Goal: Information Seeking & Learning: Learn about a topic

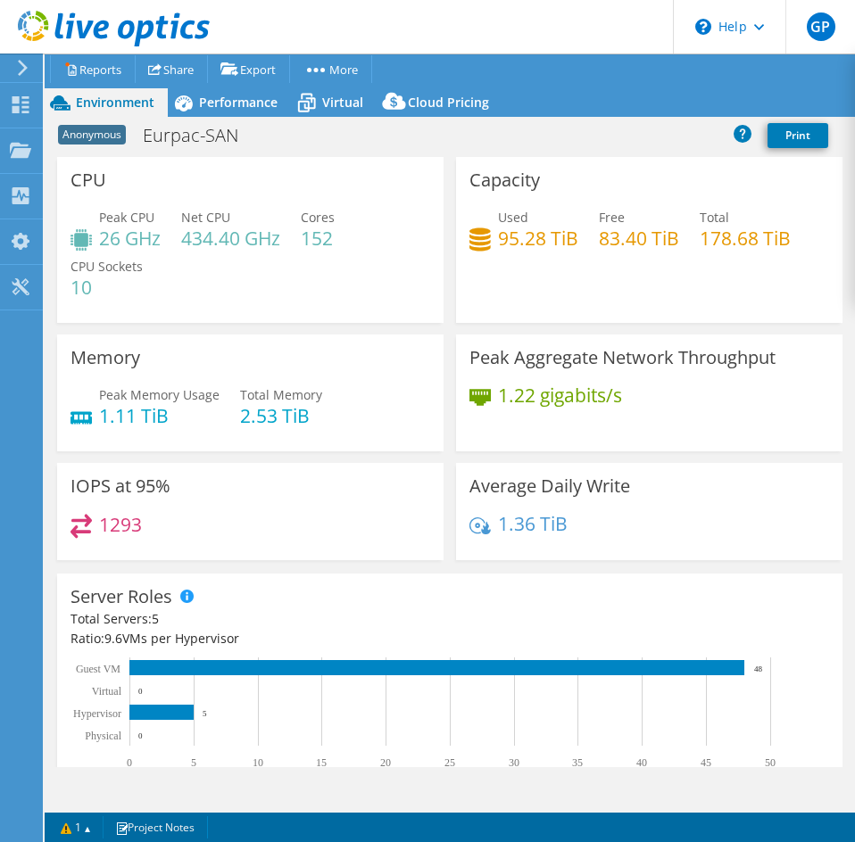
select select "USD"
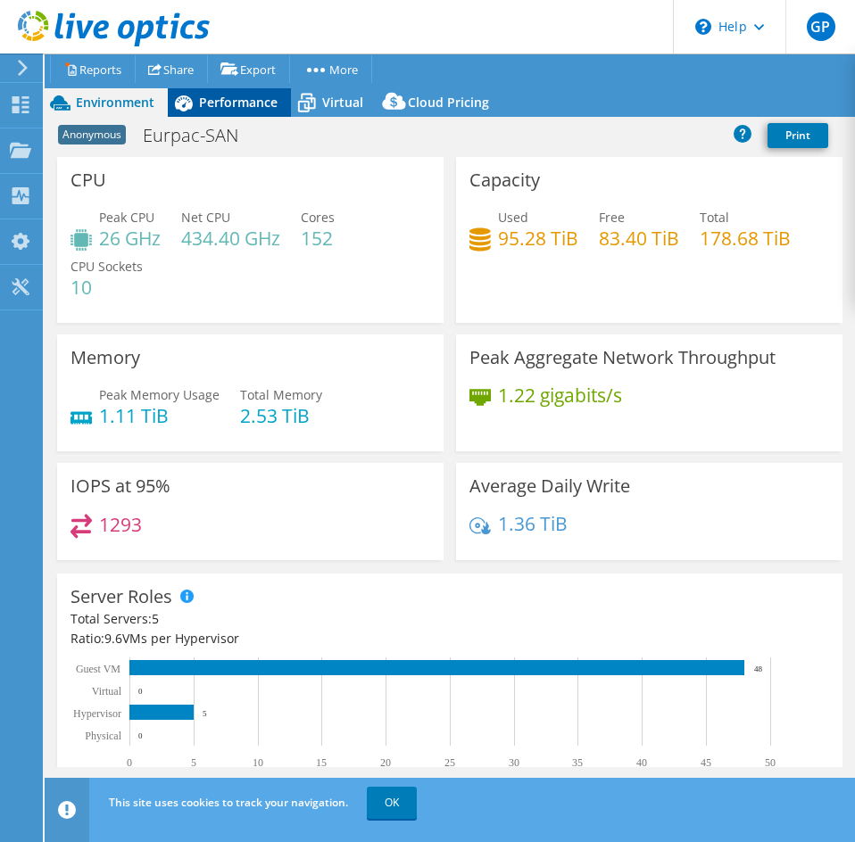
click at [220, 102] on span "Performance" at bounding box center [238, 102] width 79 height 17
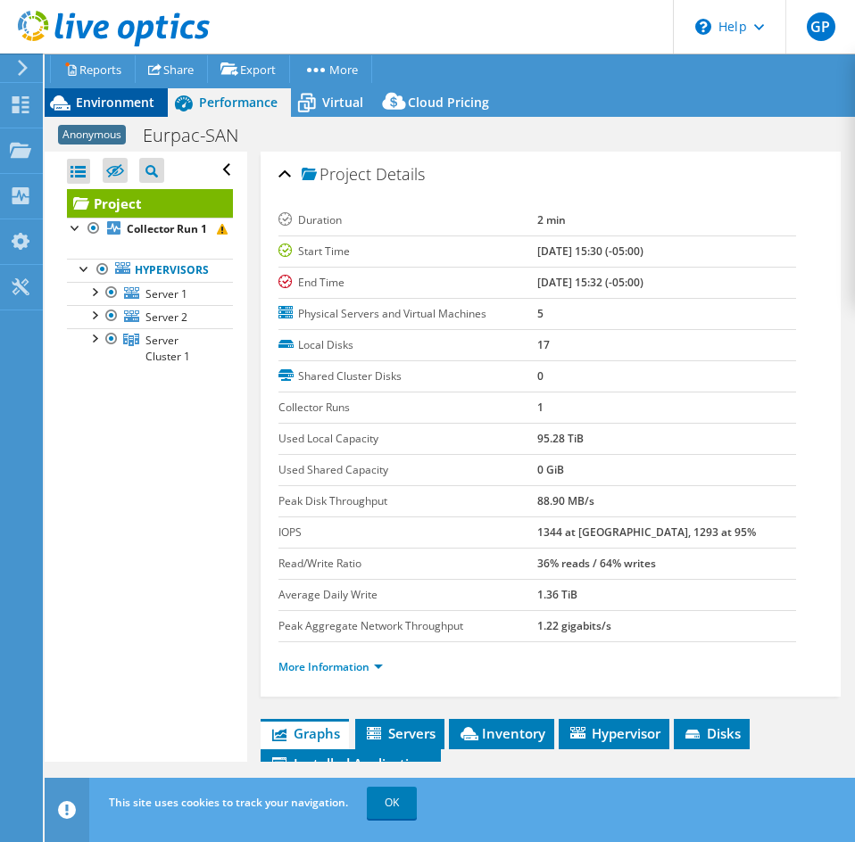
click at [142, 104] on span "Environment" at bounding box center [115, 102] width 79 height 17
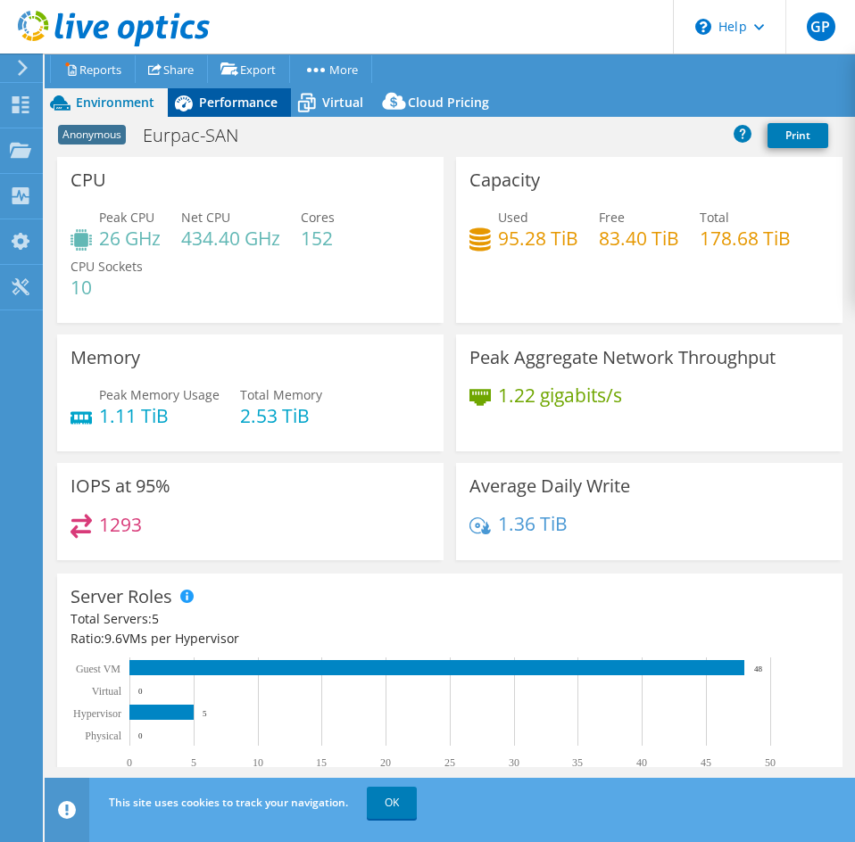
click at [213, 101] on span "Performance" at bounding box center [238, 102] width 79 height 17
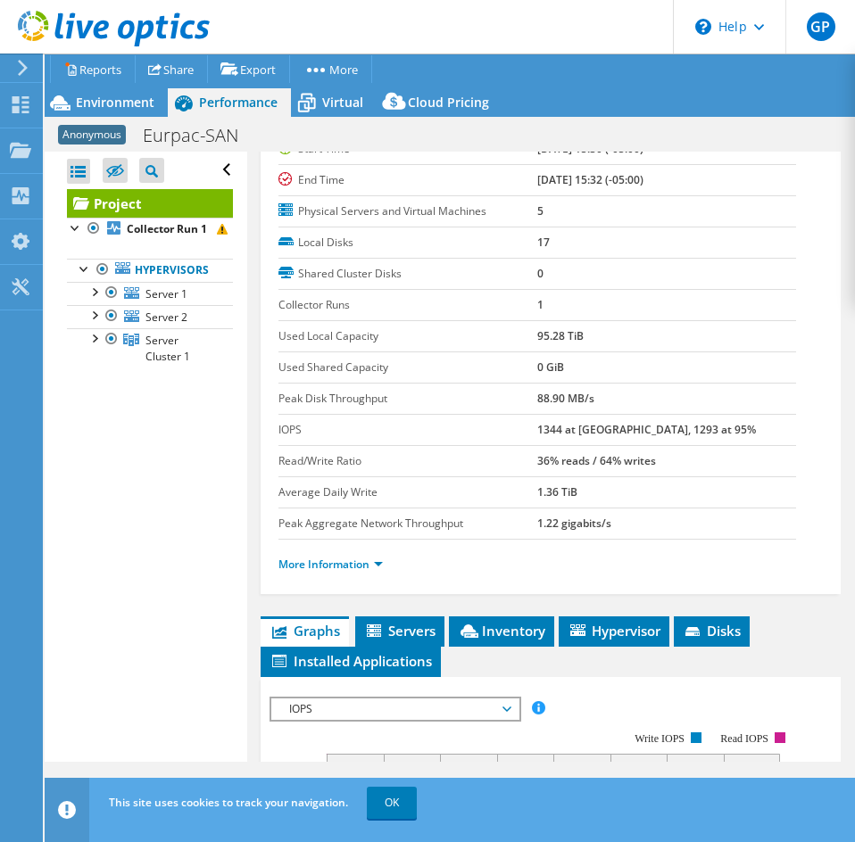
scroll to position [357, 0]
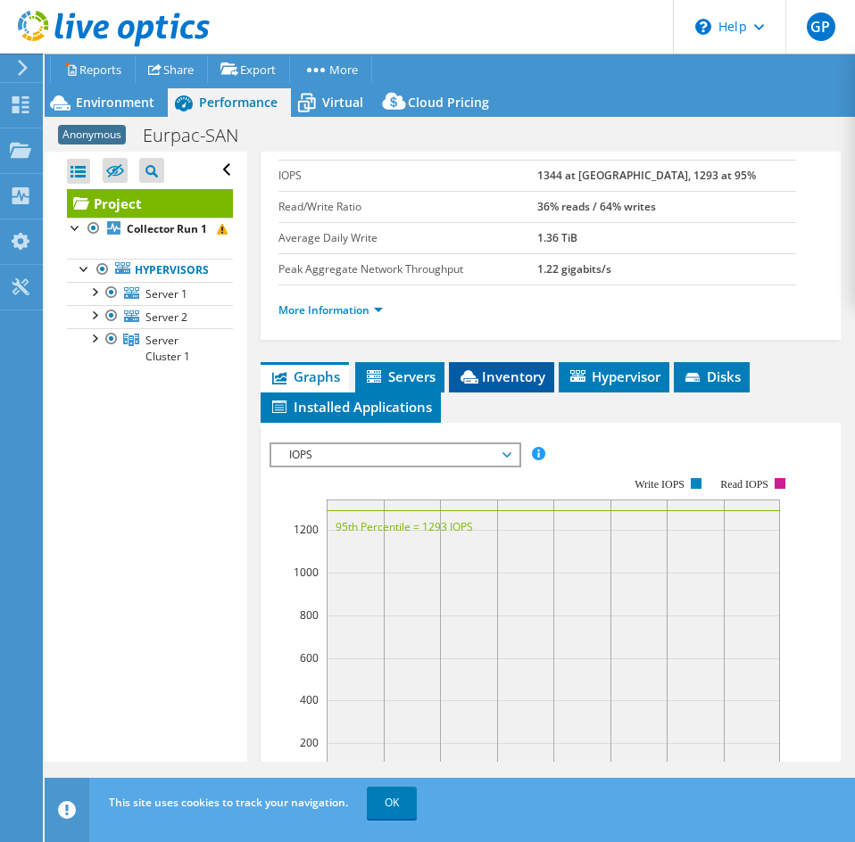
click at [506, 382] on span "Inventory" at bounding box center [501, 377] width 87 height 18
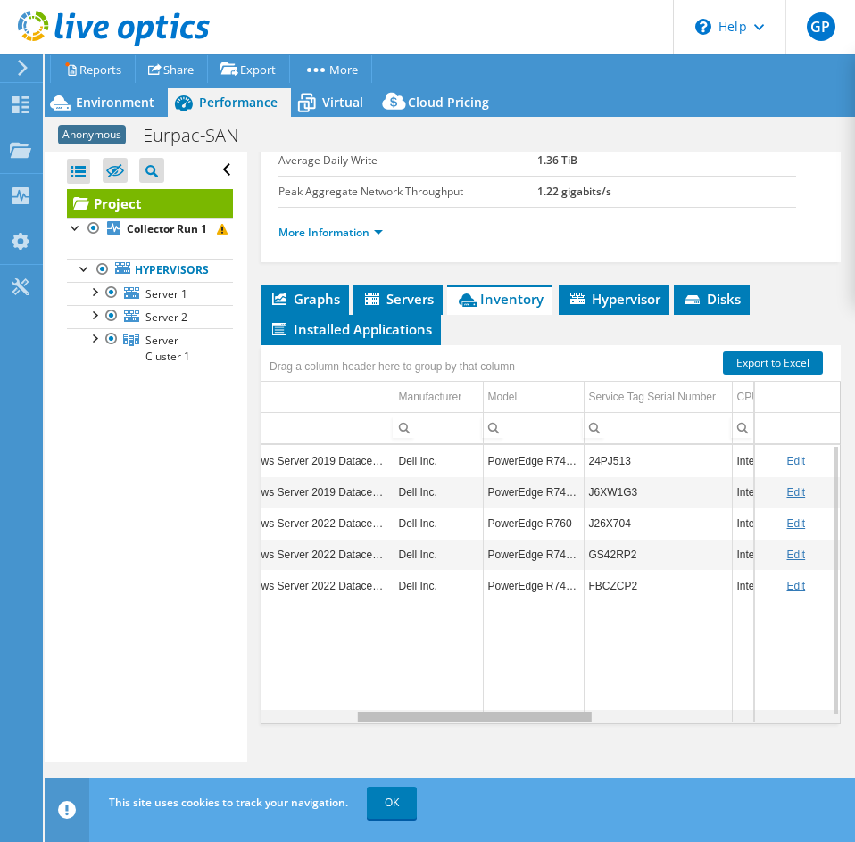
scroll to position [0, 0]
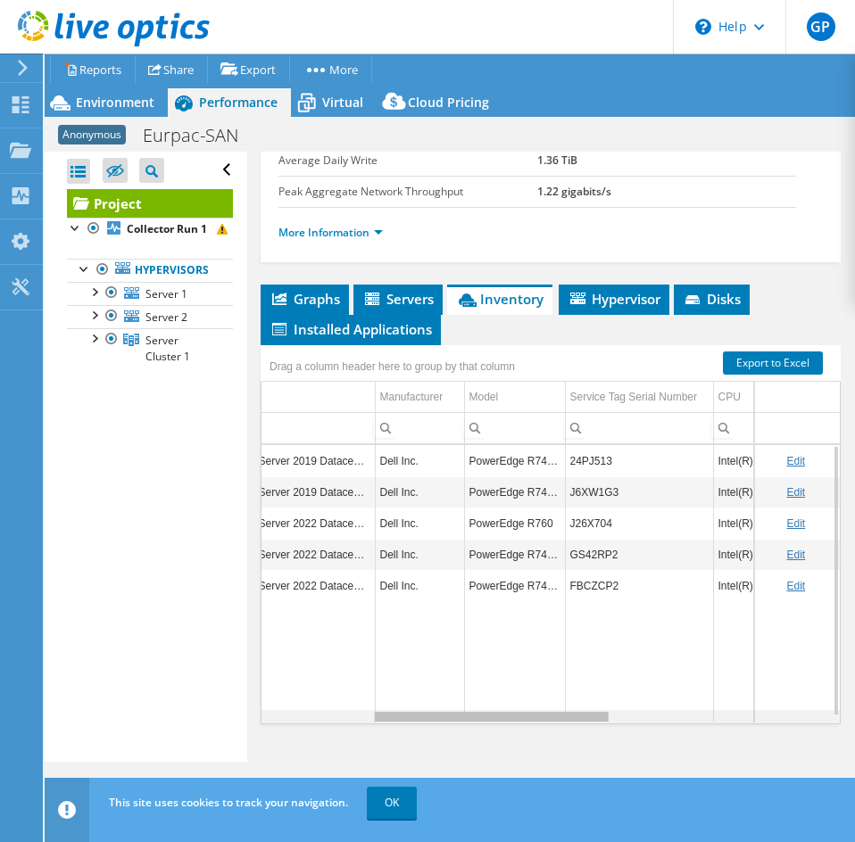
drag, startPoint x: 471, startPoint y: 718, endPoint x: 591, endPoint y: 711, distance: 119.8
click at [591, 711] on body "GP End User [PERSON_NAME] [EMAIL_ADDRESS][DOMAIN_NAME] Eastern Computer Exchang…" at bounding box center [427, 421] width 855 height 842
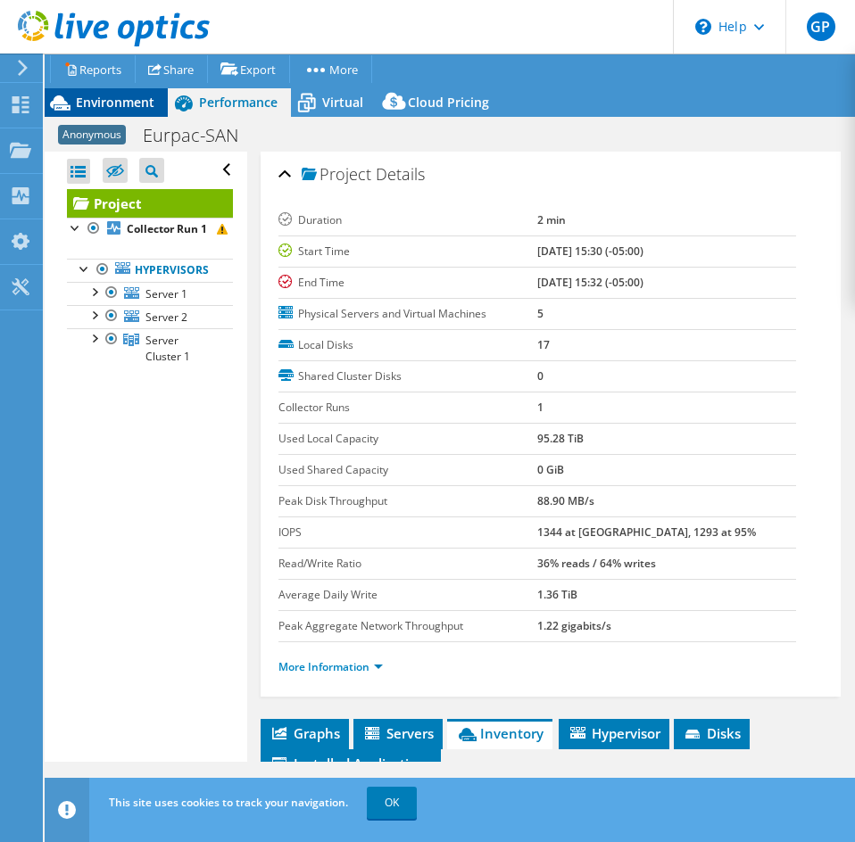
click at [151, 102] on span "Environment" at bounding box center [115, 102] width 79 height 17
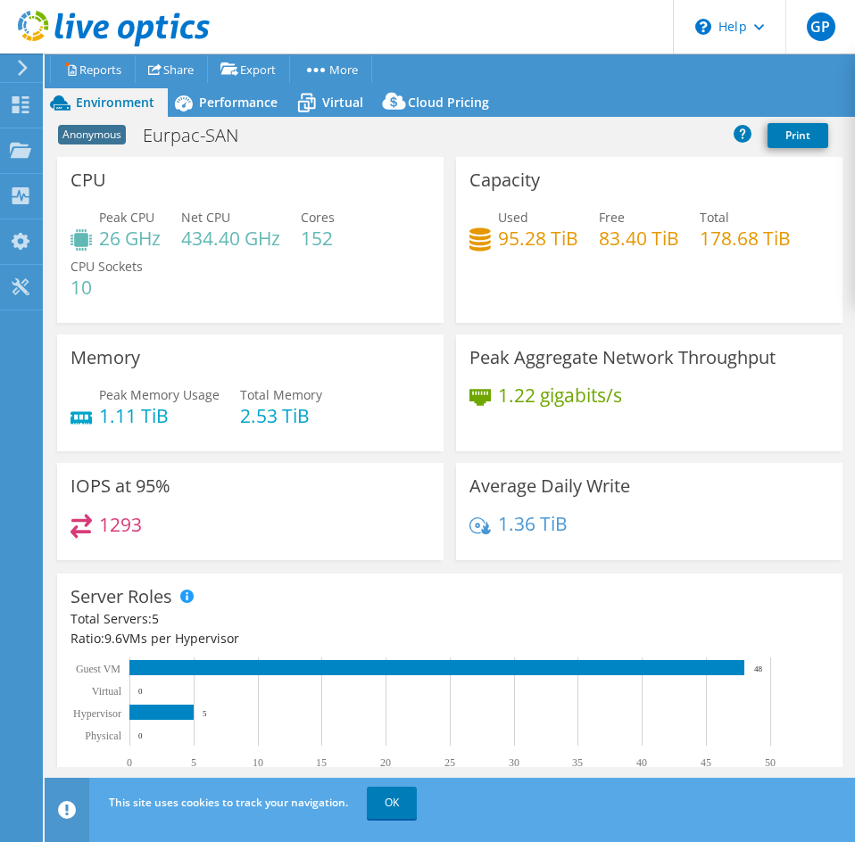
click at [215, 230] on h4 "434.40 GHz" at bounding box center [230, 238] width 99 height 20
click at [221, 244] on h4 "434.40 GHz" at bounding box center [230, 238] width 99 height 20
click at [250, 186] on div "CPU Peak CPU 26 GHz Net CPU 434.40 GHz Cores 152 CPU Sockets 10" at bounding box center [250, 240] width 386 height 166
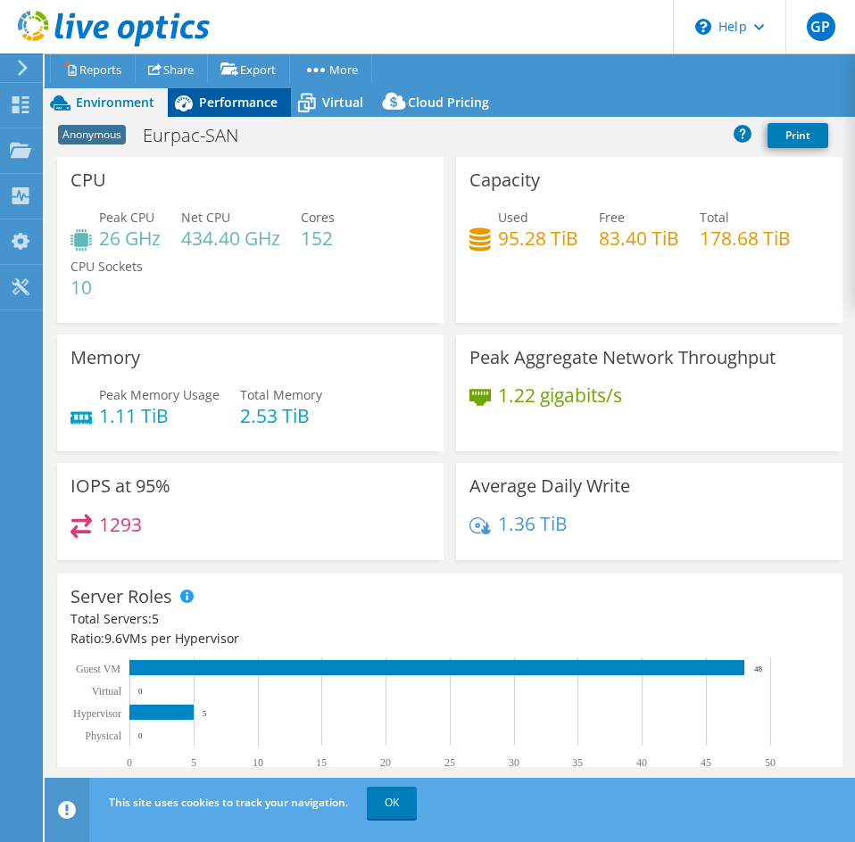
click at [250, 104] on span "Performance" at bounding box center [238, 102] width 79 height 17
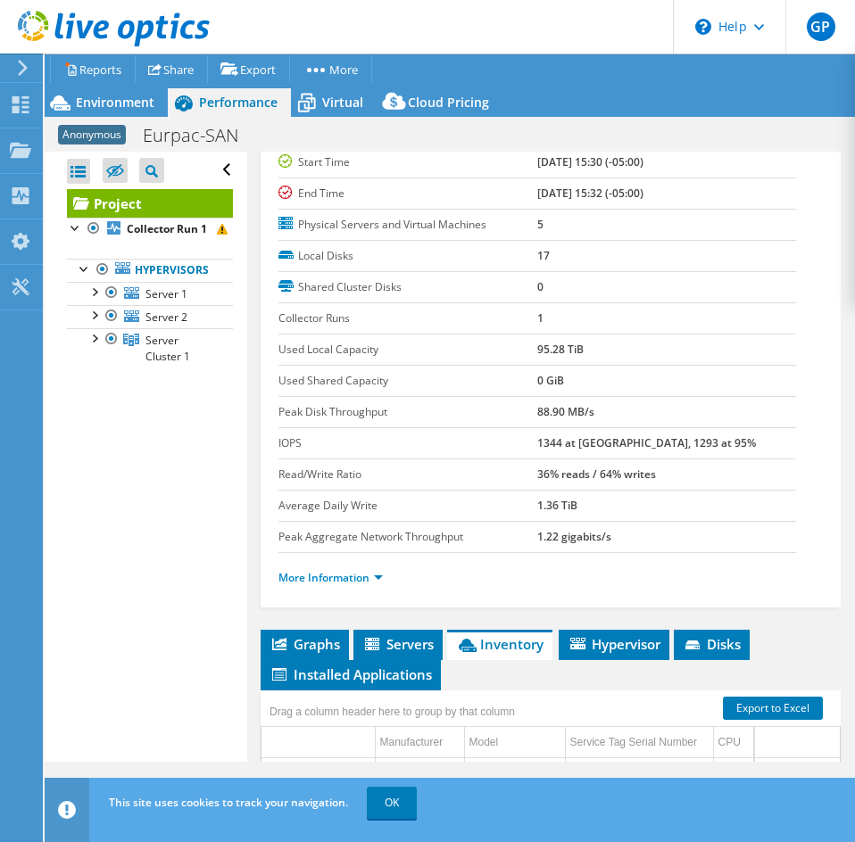
scroll to position [178, 0]
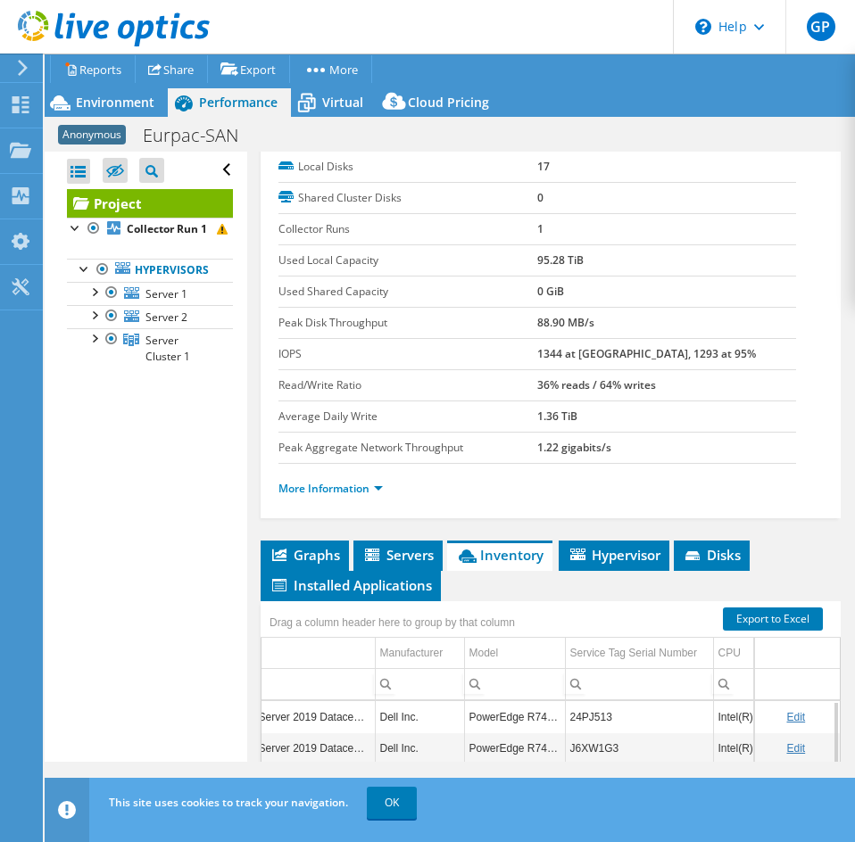
click at [545, 263] on b "95.28 TiB" at bounding box center [560, 260] width 46 height 15
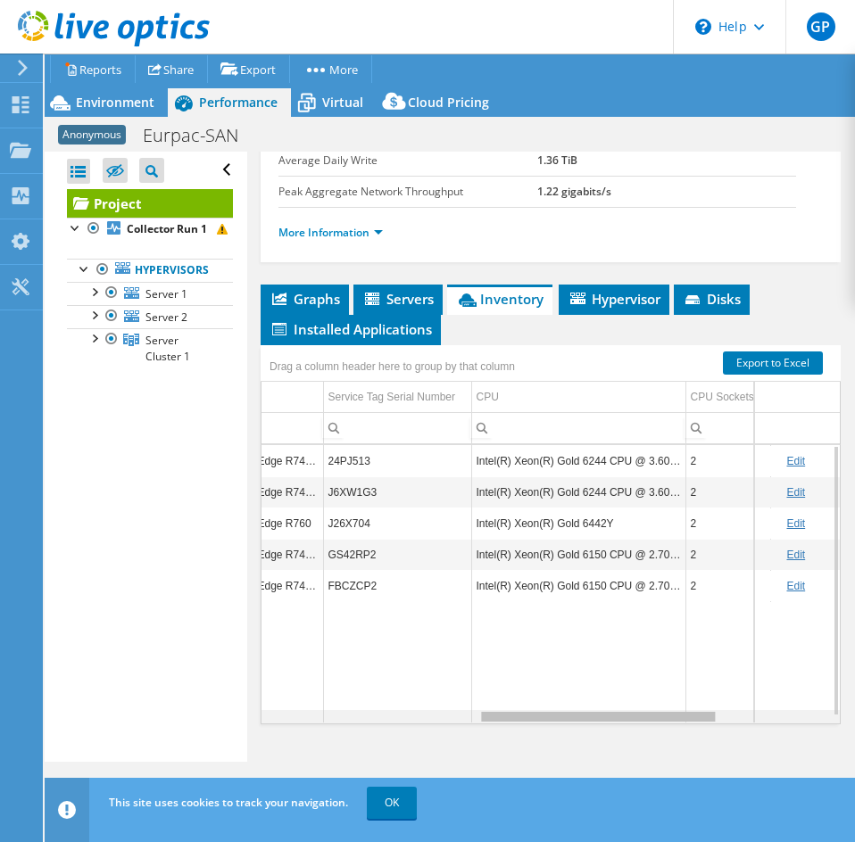
scroll to position [0, 633]
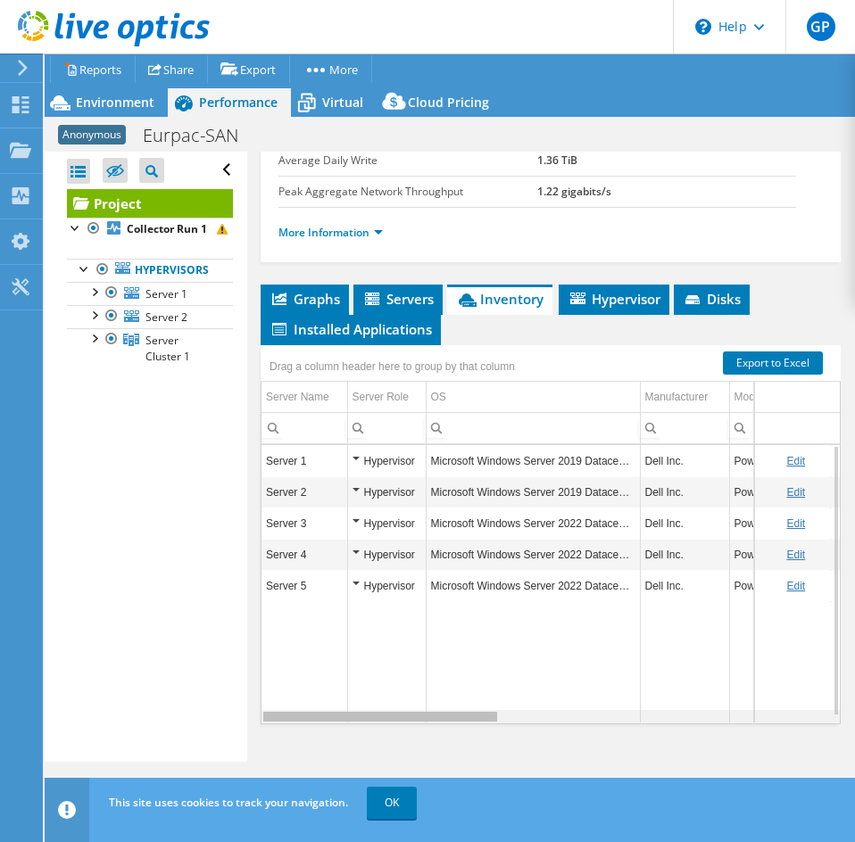
drag, startPoint x: 501, startPoint y: 716, endPoint x: 320, endPoint y: 725, distance: 181.4
click at [320, 725] on body "GP End User [PERSON_NAME] [EMAIL_ADDRESS][DOMAIN_NAME] Eastern Computer Exchang…" at bounding box center [427, 421] width 855 height 842
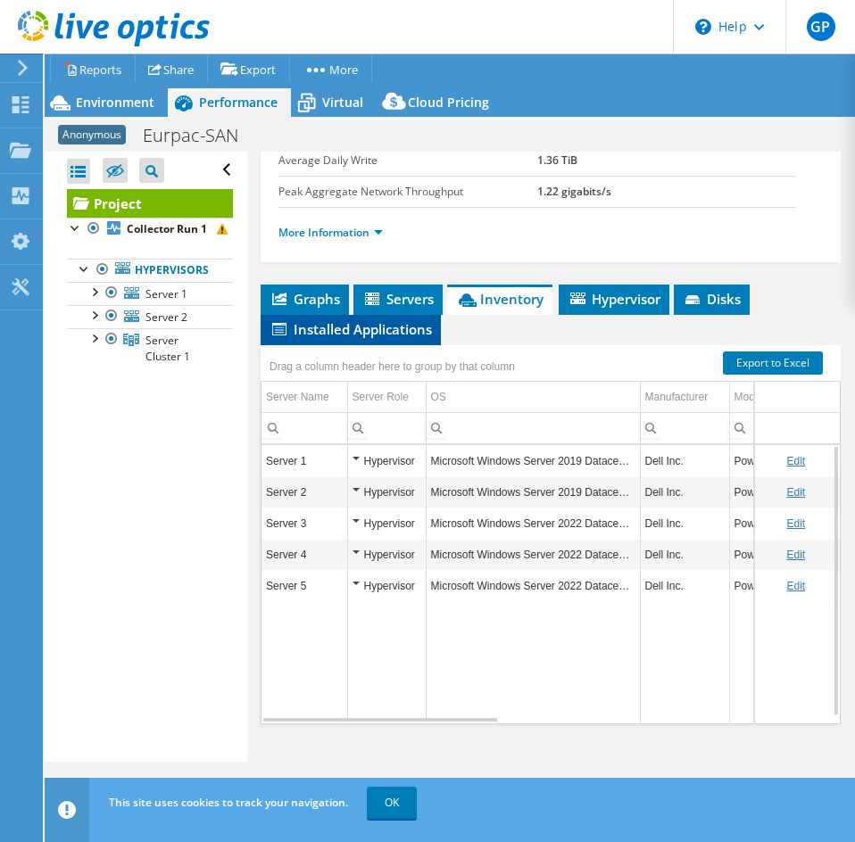
click at [389, 318] on li "Installed Applications" at bounding box center [351, 330] width 180 height 30
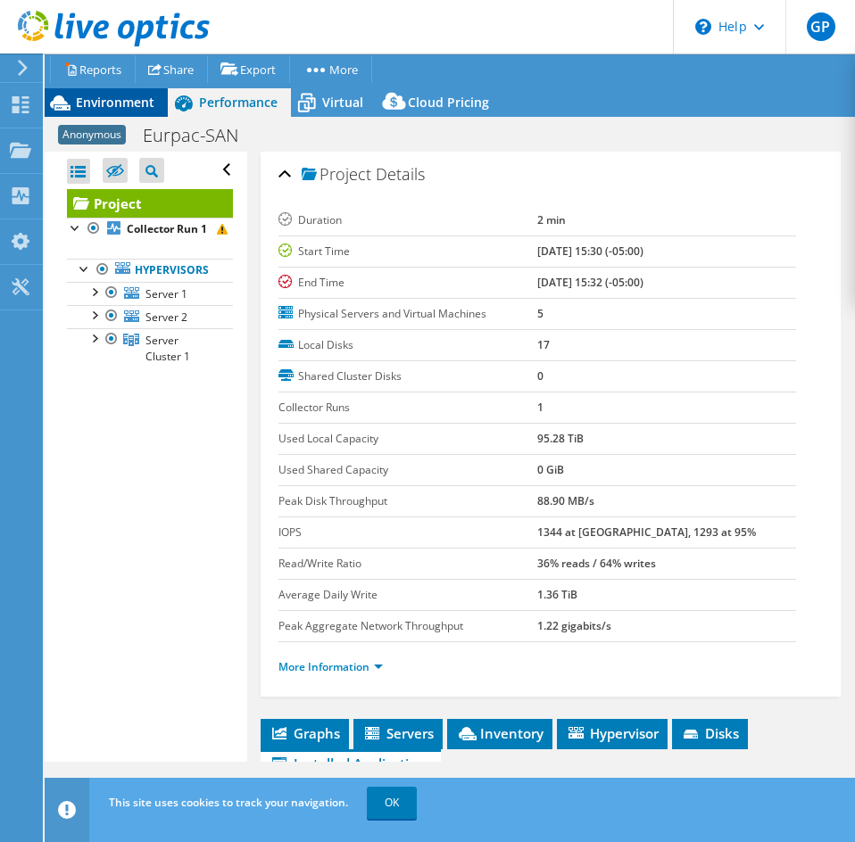
click at [103, 116] on div "Environment" at bounding box center [106, 102] width 123 height 29
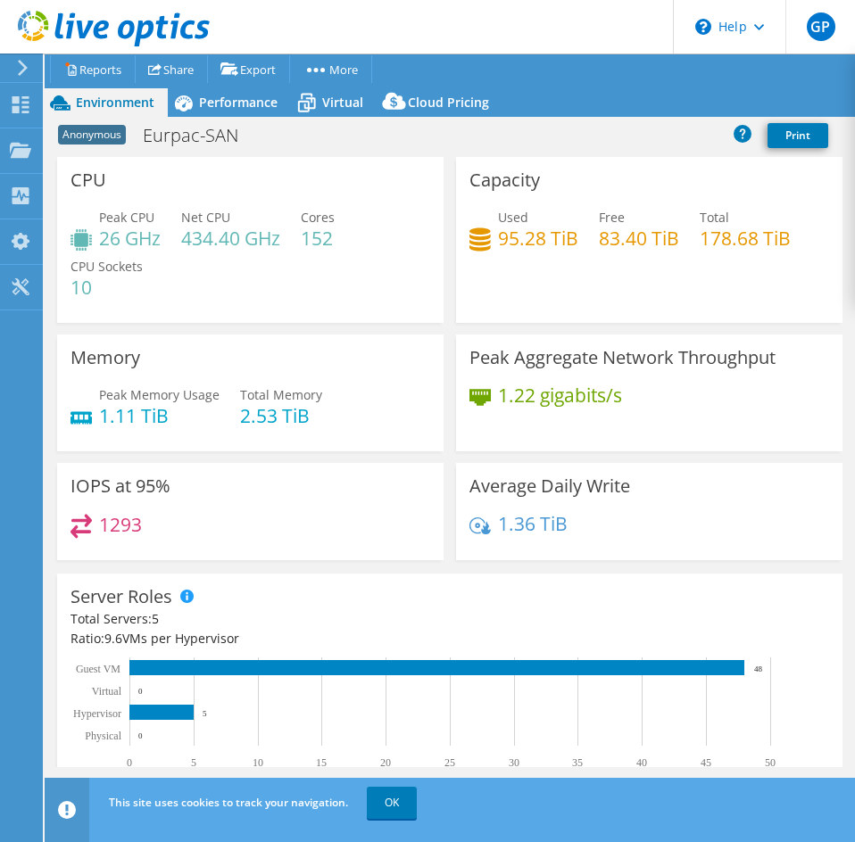
click at [506, 245] on h4 "95.28 TiB" at bounding box center [538, 238] width 80 height 20
click at [522, 240] on h4 "95.28 TiB" at bounding box center [538, 238] width 80 height 20
click at [241, 105] on span "Performance" at bounding box center [238, 102] width 79 height 17
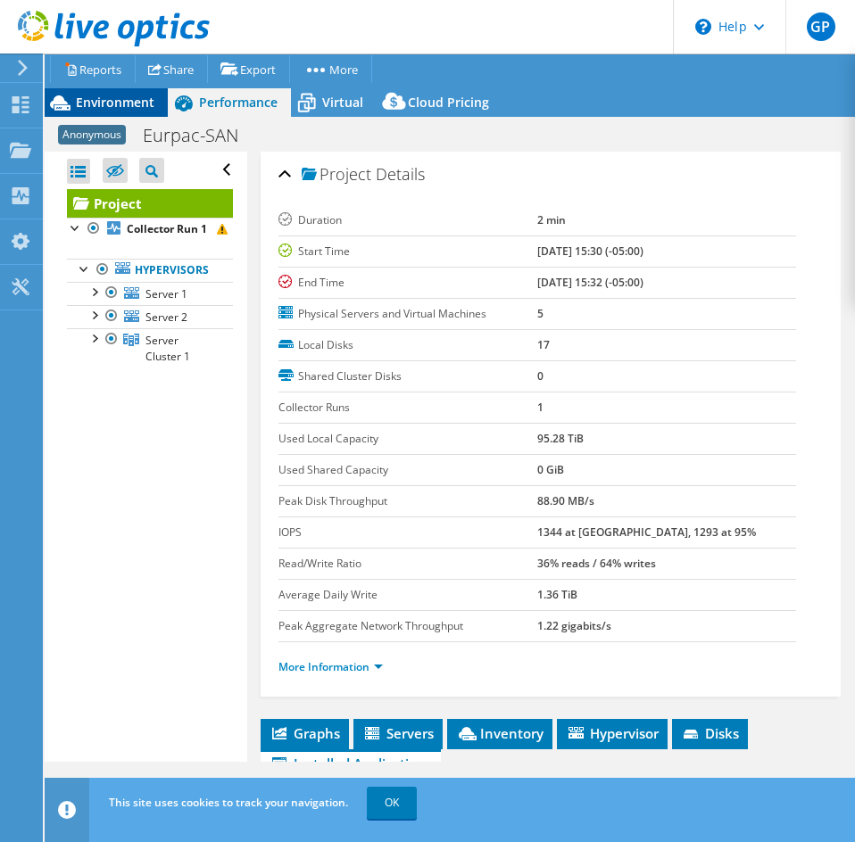
click at [125, 104] on span "Environment" at bounding box center [115, 102] width 79 height 17
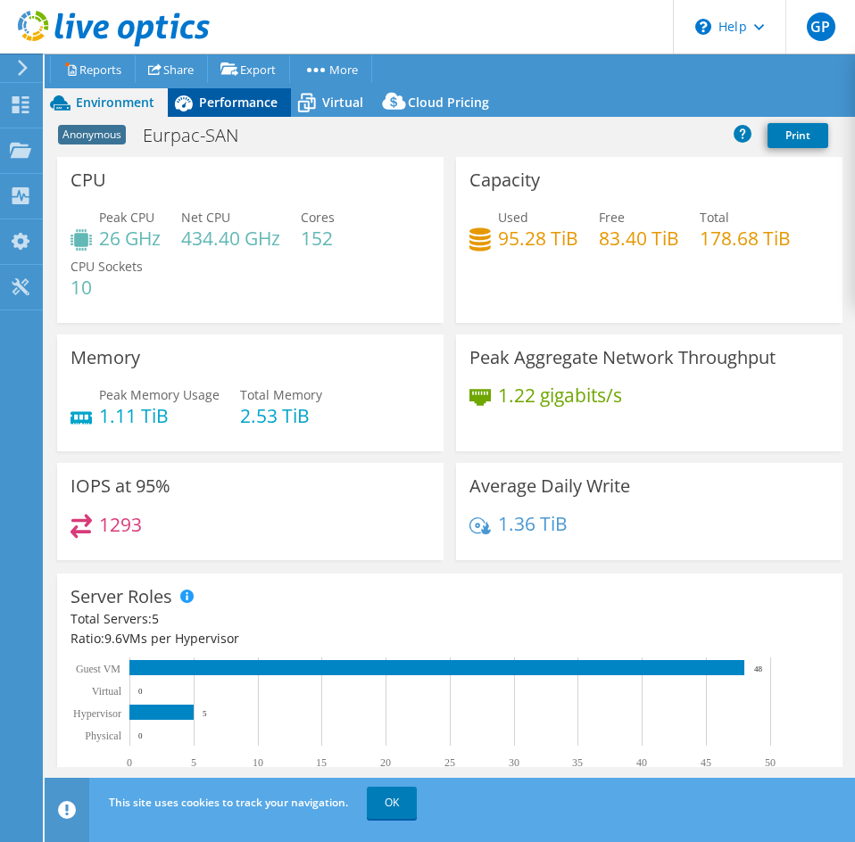
click at [254, 108] on span "Performance" at bounding box center [238, 102] width 79 height 17
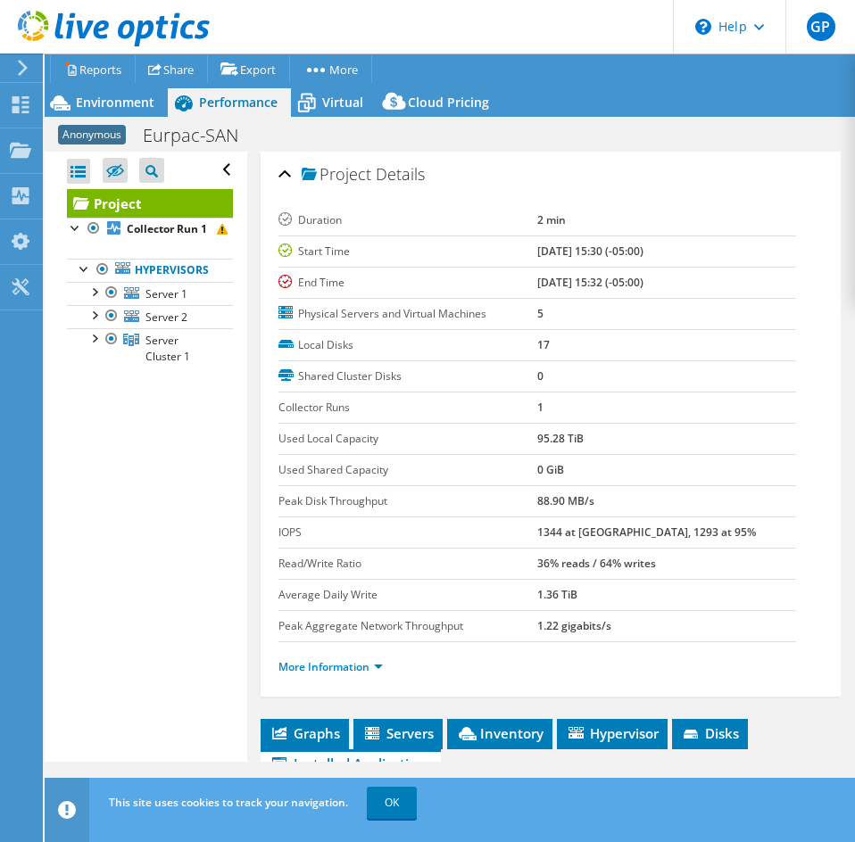
click at [567, 247] on b "[DATE] 15:30 (-05:00)" at bounding box center [590, 251] width 106 height 15
click at [577, 271] on td "[DATE] 15:32 (-05:00)" at bounding box center [666, 282] width 259 height 31
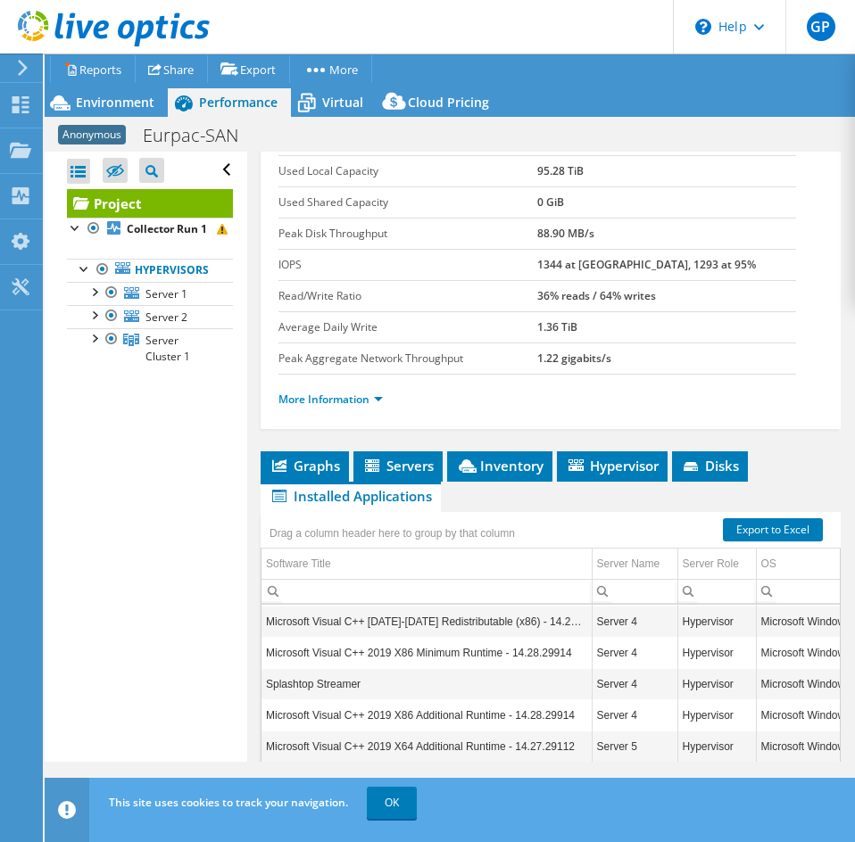
click at [329, 446] on div "Project Details Duration 2 min Start Time [DATE] 15:30 (-05:00) End Time [DATE]…" at bounding box center [550, 406] width 607 height 1045
click at [324, 460] on span "Graphs" at bounding box center [304, 466] width 70 height 18
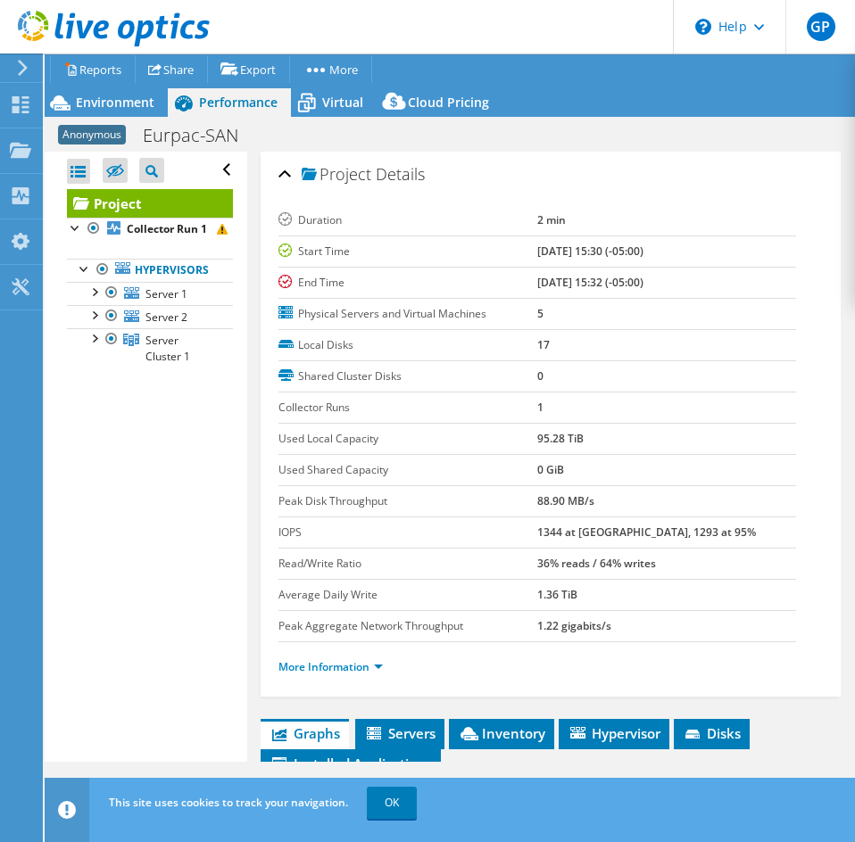
click at [537, 531] on b "1344 at [GEOGRAPHIC_DATA], 1293 at 95%" at bounding box center [646, 532] width 219 height 15
click at [538, 531] on b "1344 at [GEOGRAPHIC_DATA], 1293 at 95%" at bounding box center [646, 532] width 219 height 15
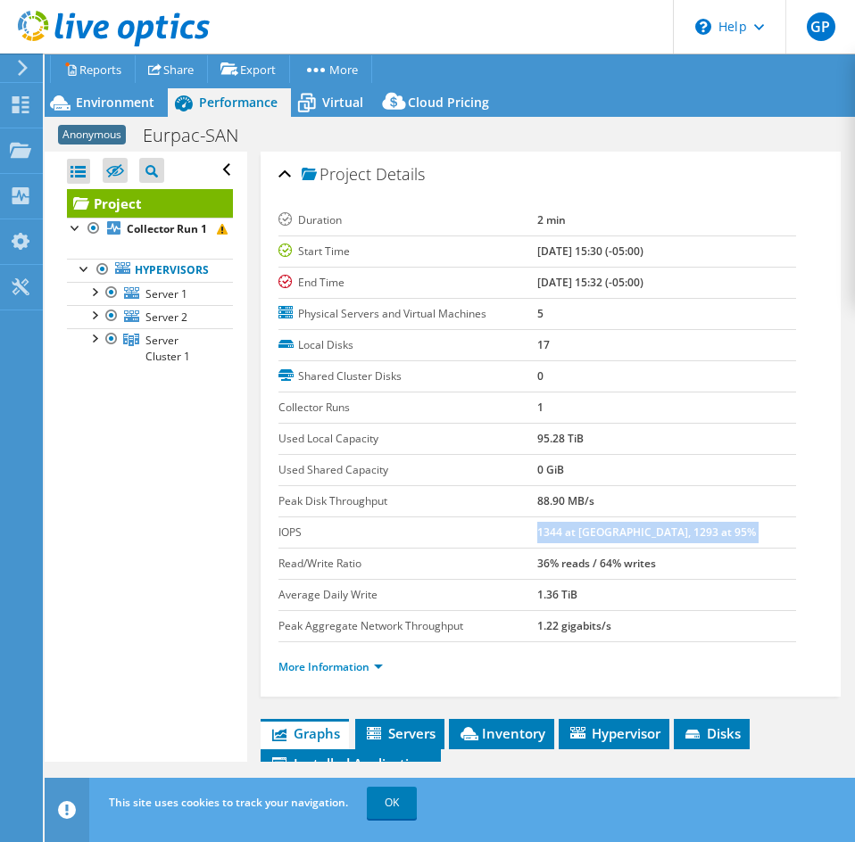
click at [538, 531] on b "1344 at [GEOGRAPHIC_DATA], 1293 at 95%" at bounding box center [646, 532] width 219 height 15
click at [543, 525] on b "1344 at [GEOGRAPHIC_DATA], 1293 at 95%" at bounding box center [646, 532] width 219 height 15
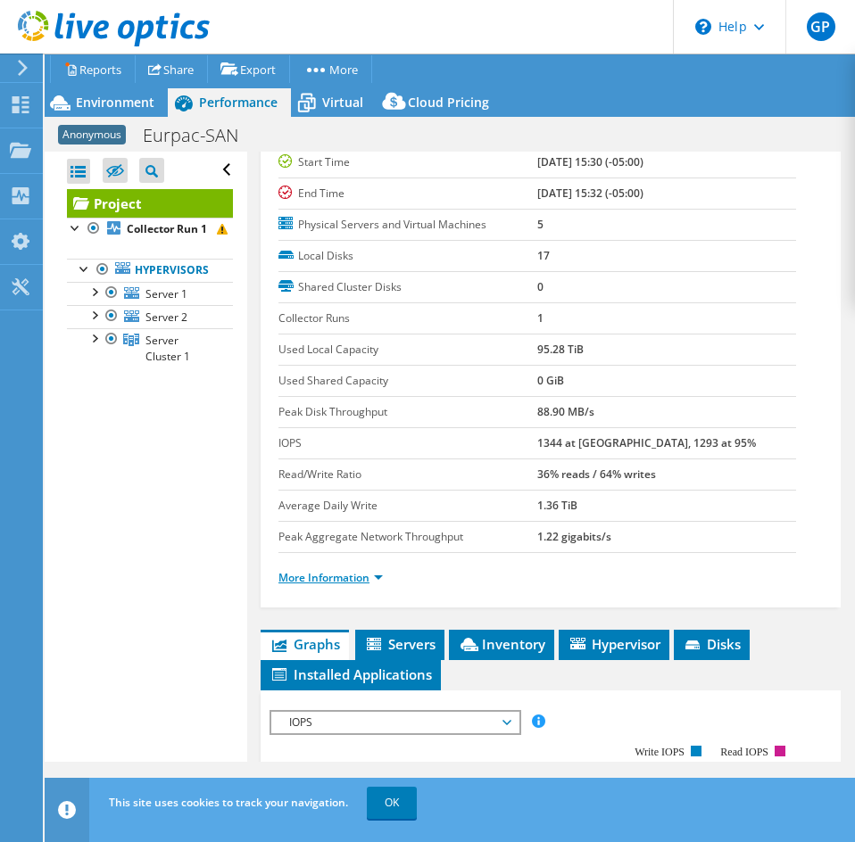
click at [320, 571] on link "More Information" at bounding box center [330, 577] width 104 height 15
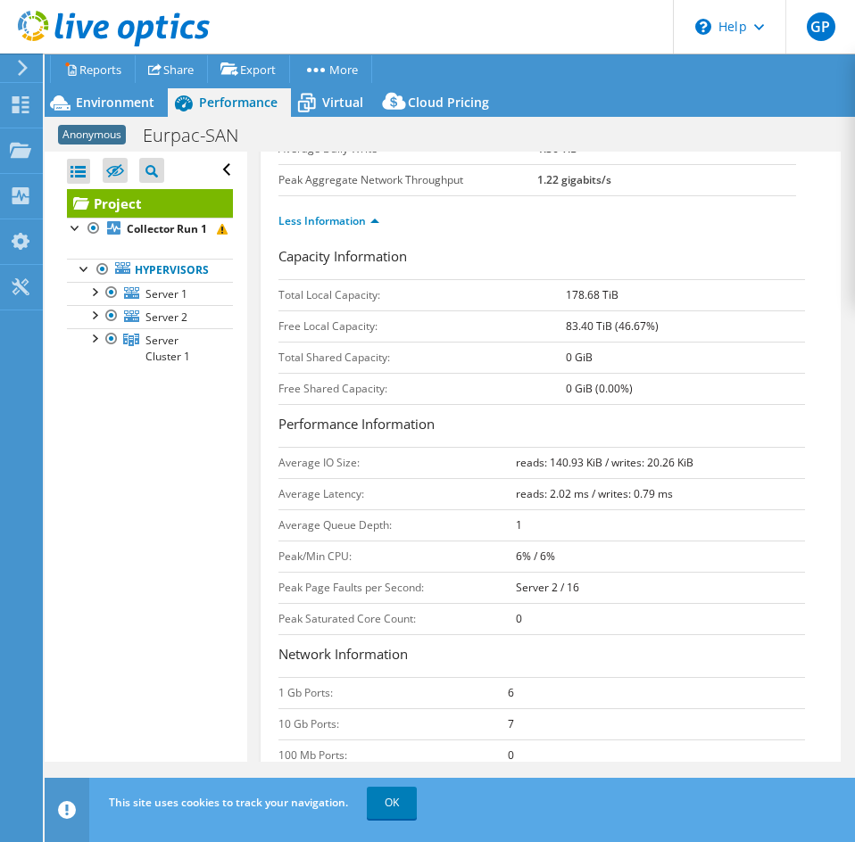
click at [593, 485] on td "reads: 2.02 ms / writes: 0.79 ms" at bounding box center [660, 493] width 289 height 31
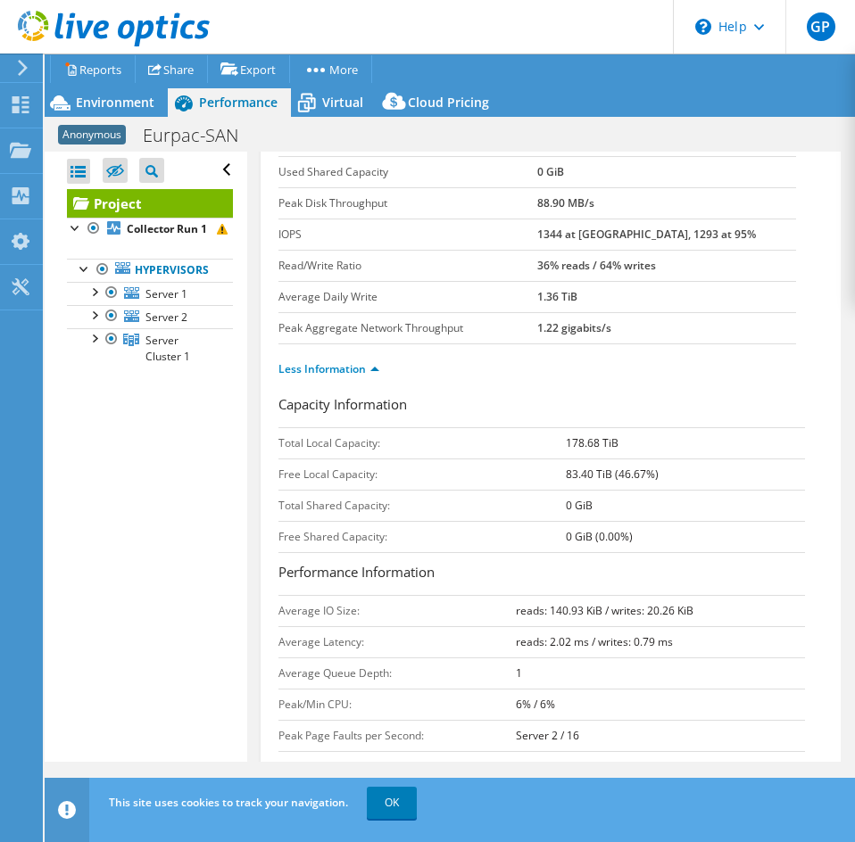
scroll to position [178, 0]
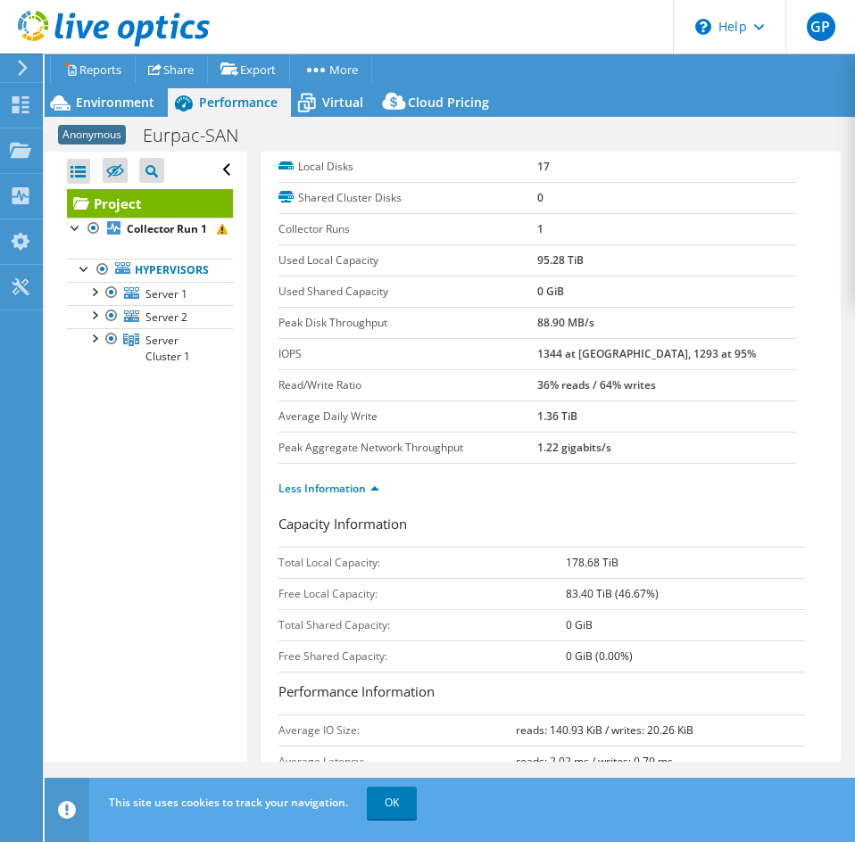
click at [537, 354] on b "1344 at [GEOGRAPHIC_DATA], 1293 at 95%" at bounding box center [646, 353] width 219 height 15
click at [547, 349] on b "1344 at [GEOGRAPHIC_DATA], 1293 at 95%" at bounding box center [646, 353] width 219 height 15
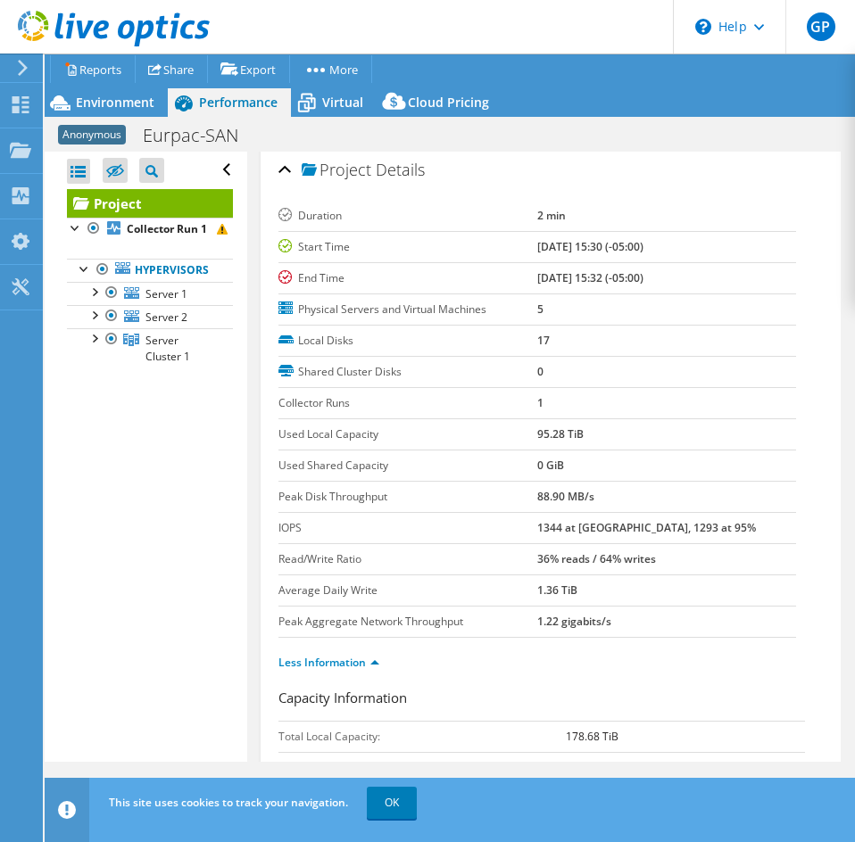
scroll to position [0, 0]
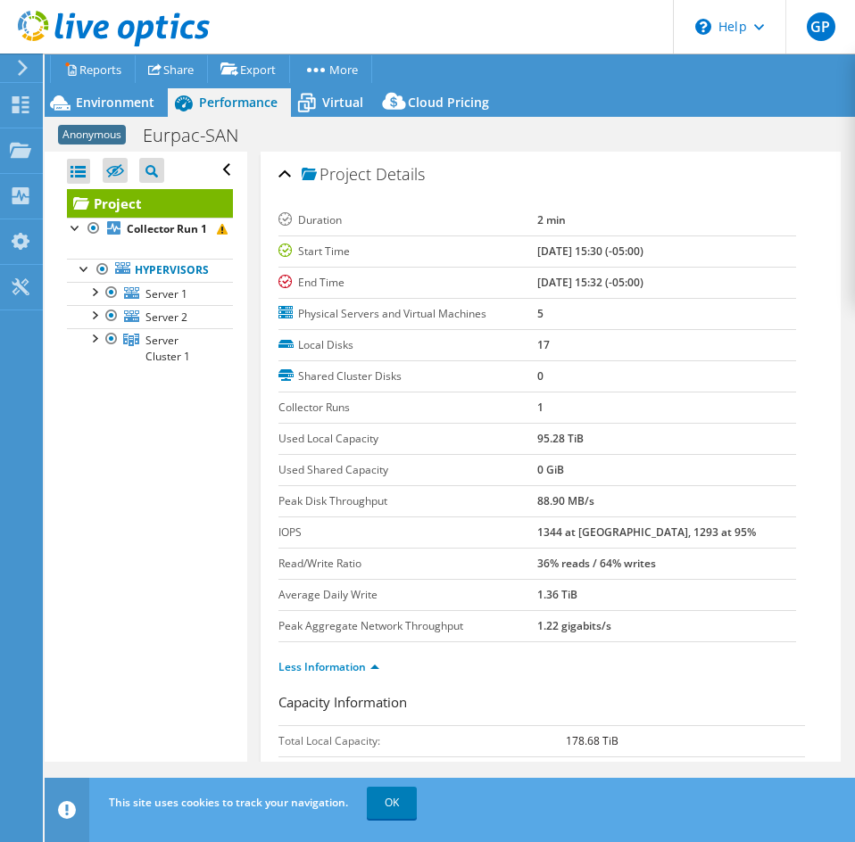
click at [546, 537] on b "1344 at [GEOGRAPHIC_DATA], 1293 at 95%" at bounding box center [646, 532] width 219 height 15
click at [125, 90] on div "Environment" at bounding box center [106, 102] width 123 height 29
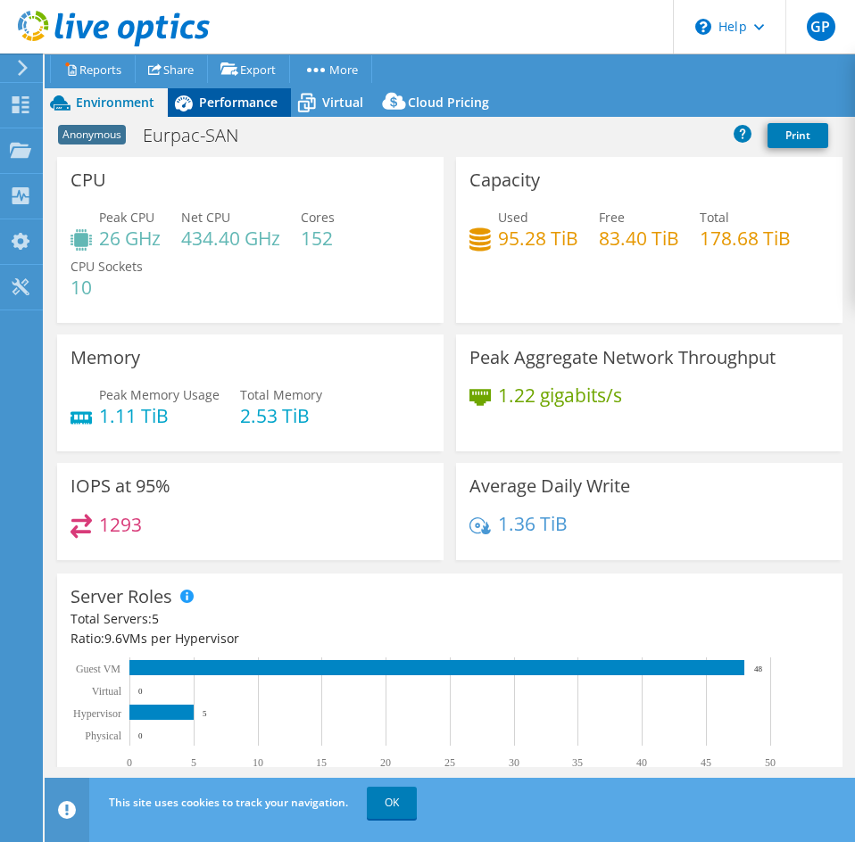
click at [193, 93] on icon at bounding box center [183, 102] width 31 height 31
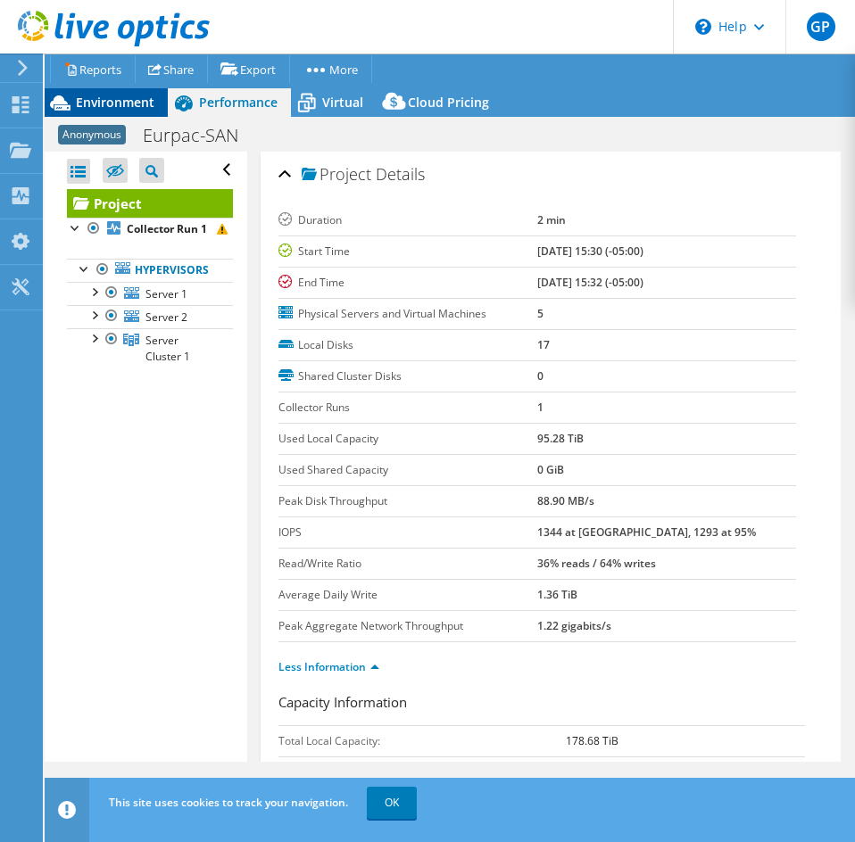
click at [154, 94] on div "Environment" at bounding box center [106, 102] width 123 height 29
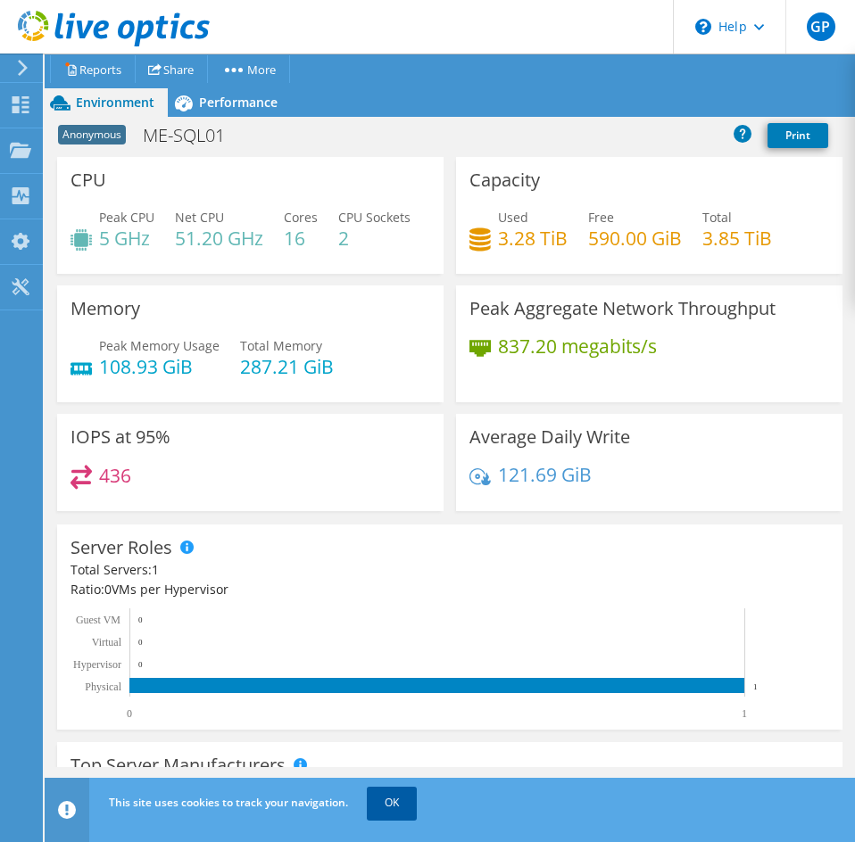
click at [377, 809] on link "OK" at bounding box center [392, 803] width 50 height 32
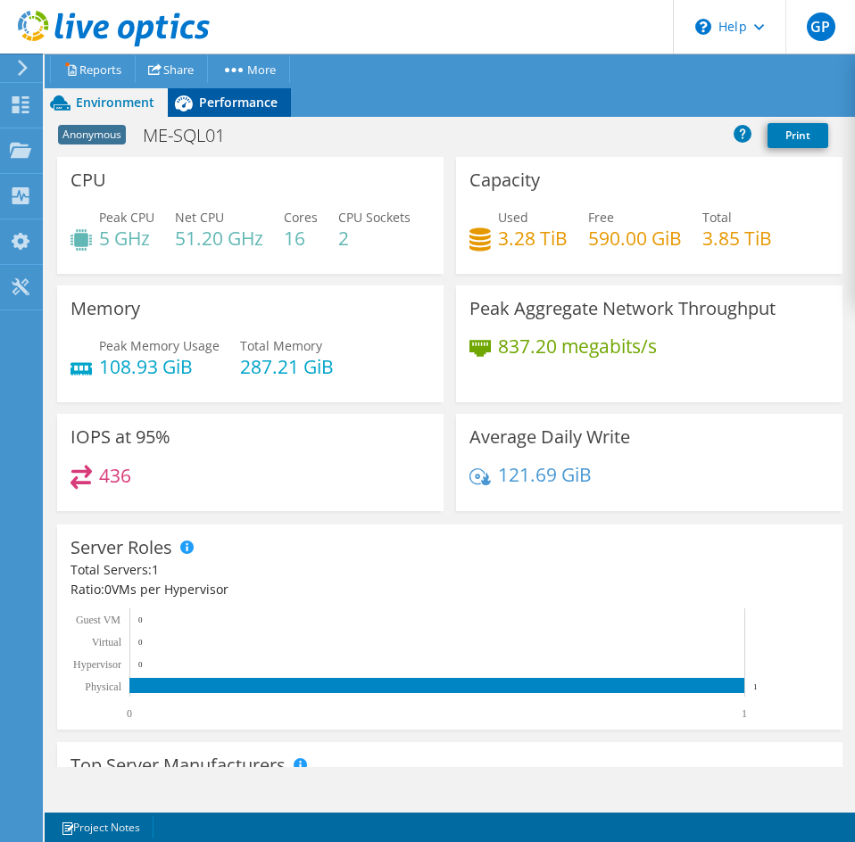
click at [234, 109] on span "Performance" at bounding box center [238, 102] width 79 height 17
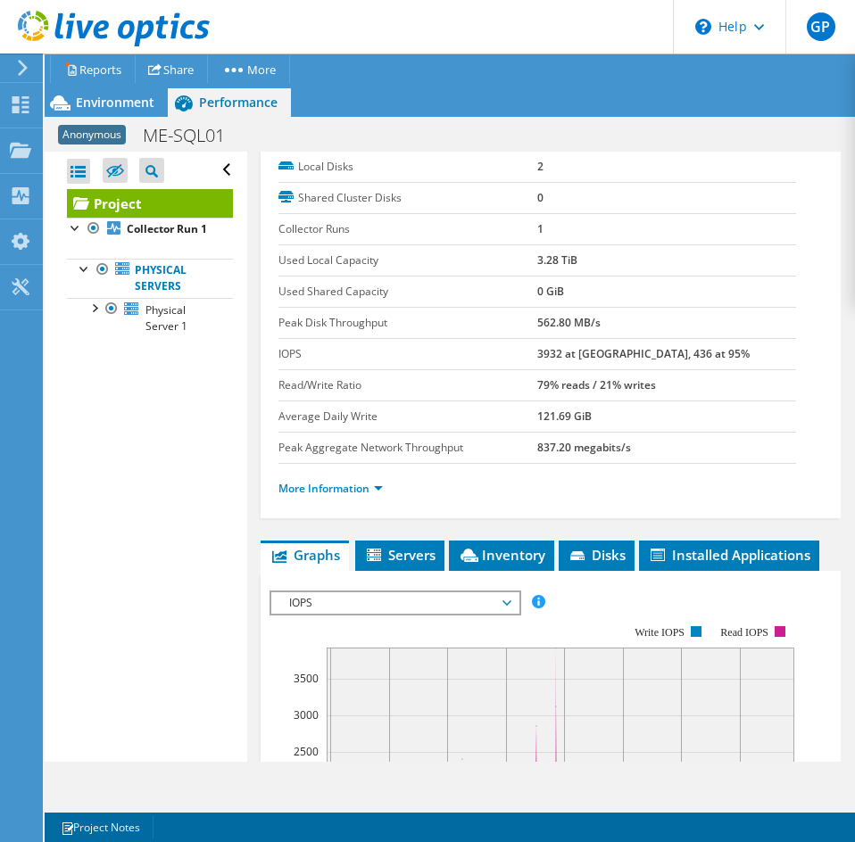
scroll to position [268, 0]
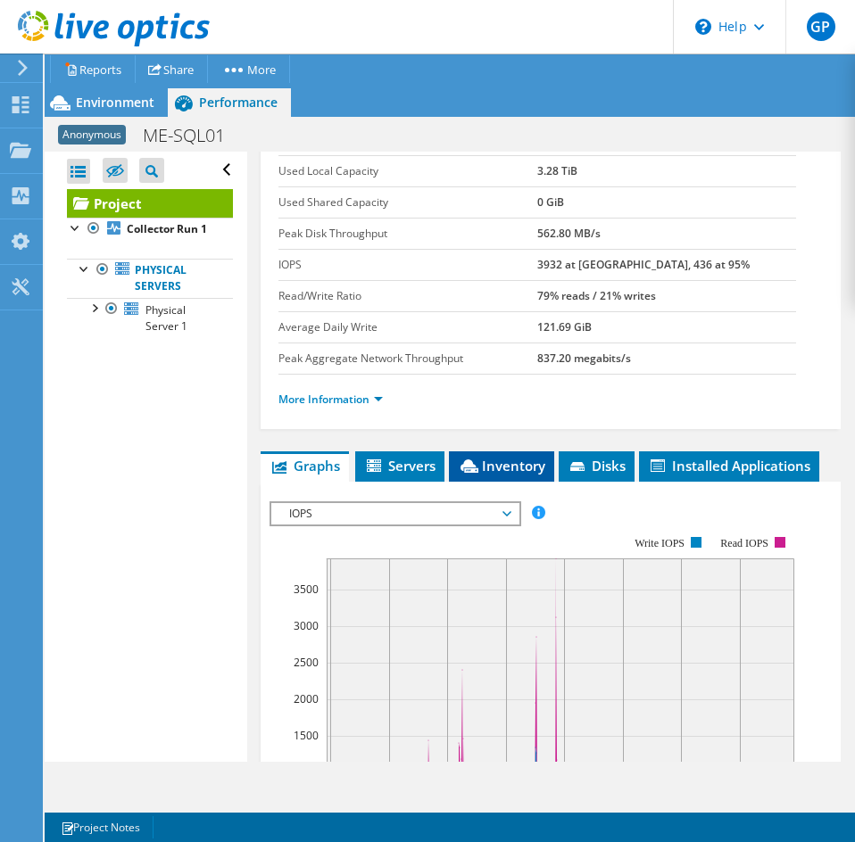
click at [512, 468] on span "Inventory" at bounding box center [501, 466] width 87 height 18
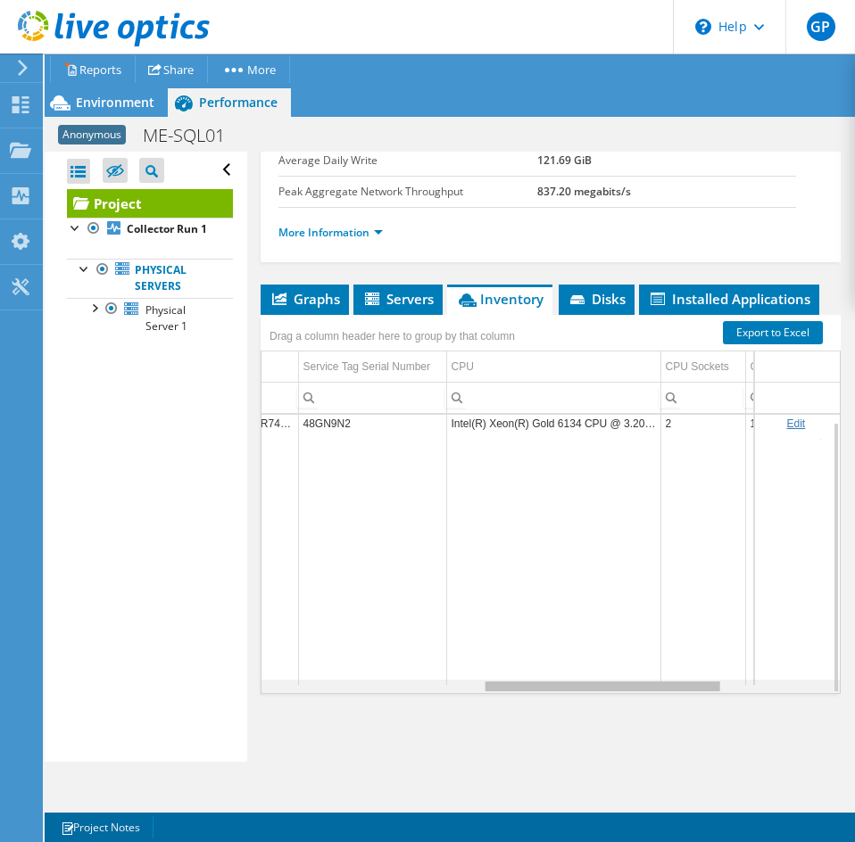
scroll to position [7, 409]
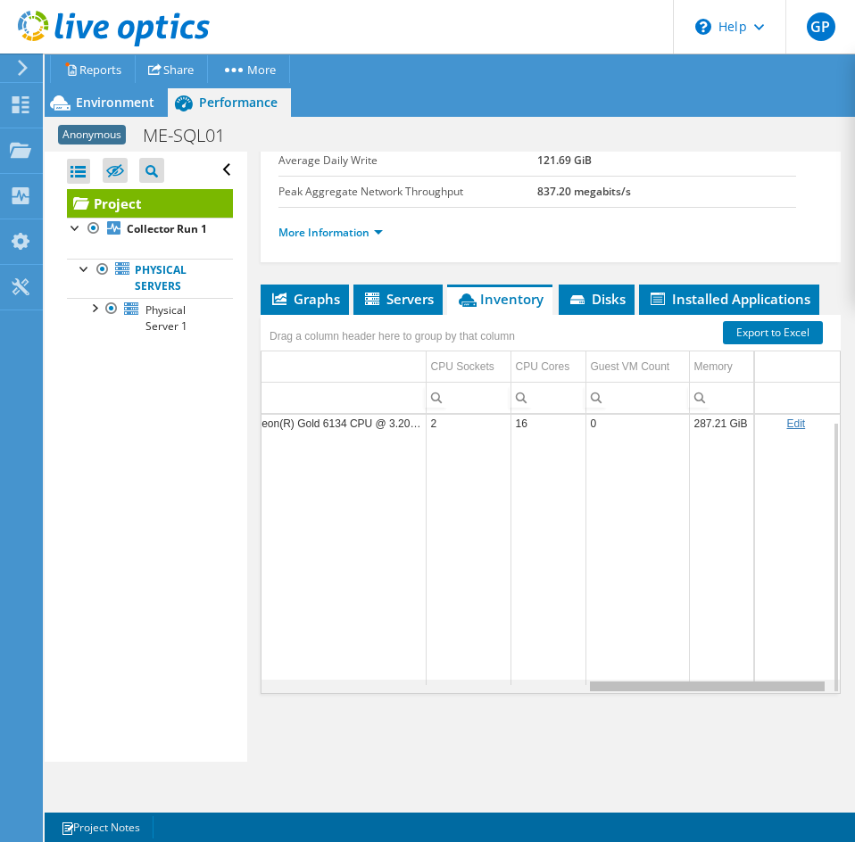
drag, startPoint x: 453, startPoint y: 692, endPoint x: 841, endPoint y: 649, distance: 390.6
click at [841, 649] on body "GP End User Greg Pedersen gregpedersen@ecei.com Eastern Computer Exchange My Pr…" at bounding box center [427, 421] width 855 height 842
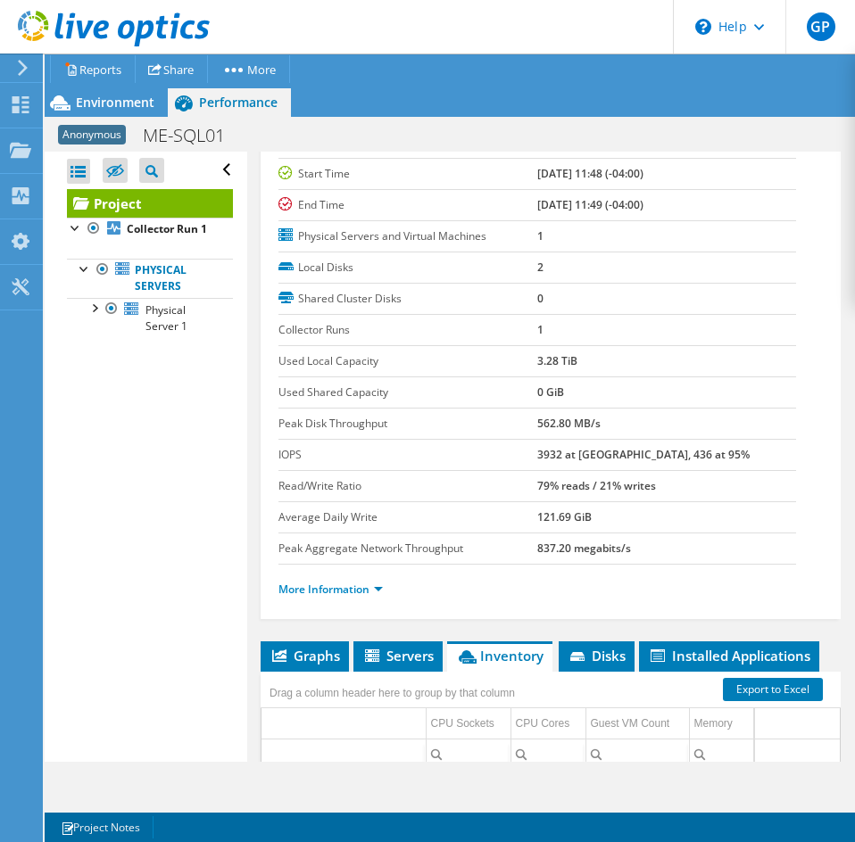
click at [543, 451] on b "3932 at Peak, 436 at 95%" at bounding box center [643, 454] width 212 height 15
click at [549, 452] on b "3932 at Peak, 436 at 95%" at bounding box center [643, 454] width 212 height 15
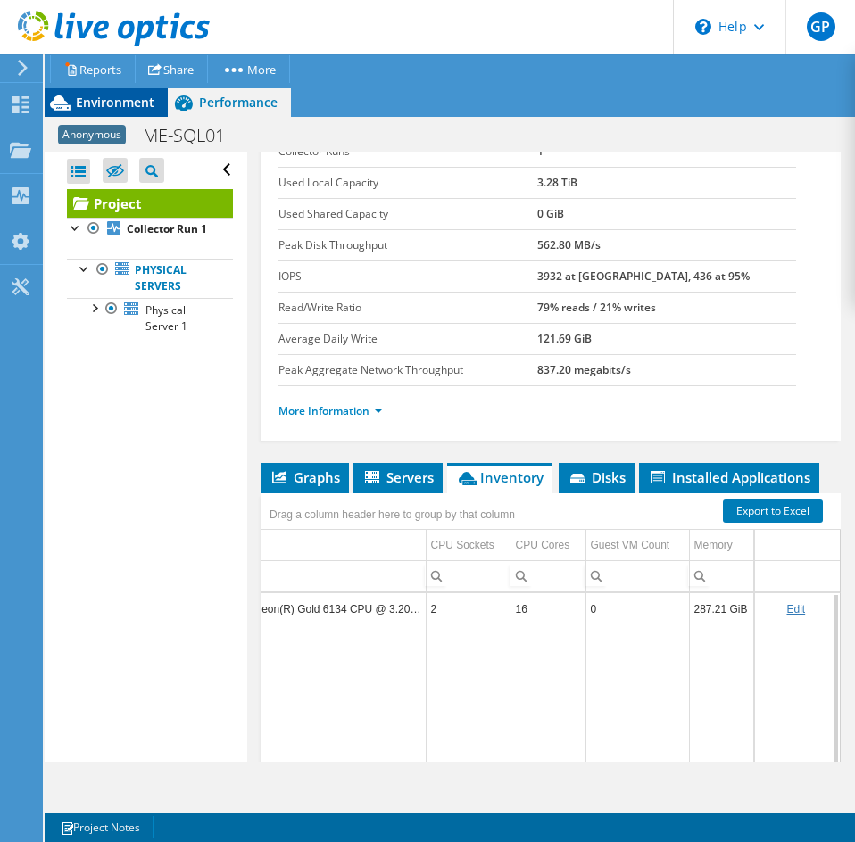
click at [110, 107] on span "Environment" at bounding box center [115, 102] width 79 height 17
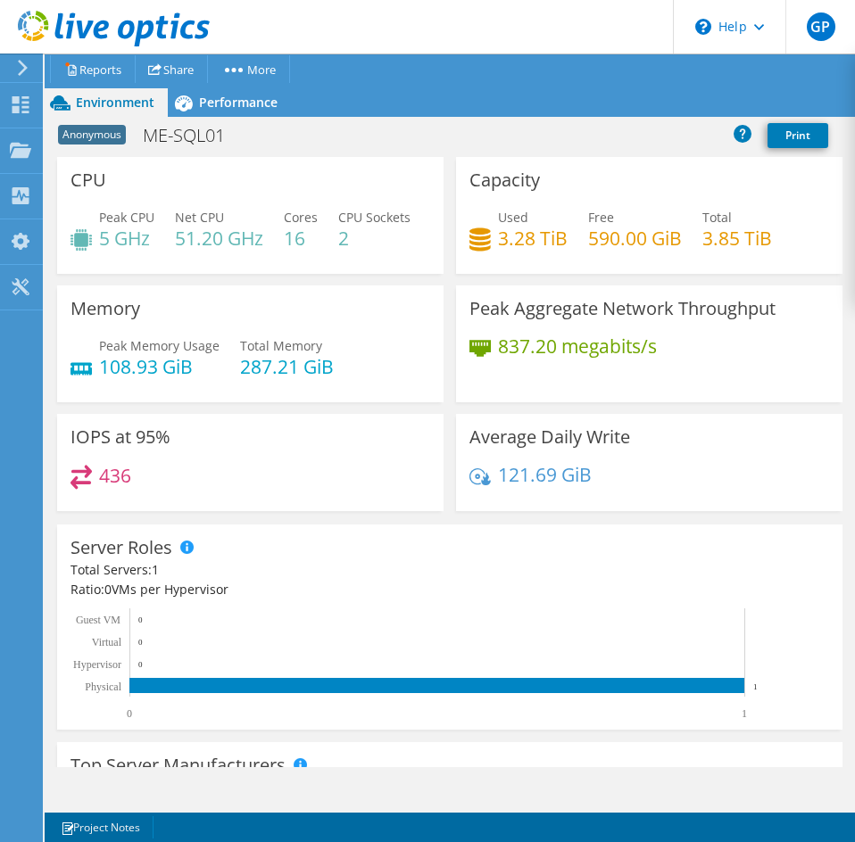
click at [236, 234] on h4 "51.20 GHz" at bounding box center [219, 238] width 88 height 20
click at [228, 237] on h4 "51.20 GHz" at bounding box center [219, 238] width 88 height 20
